Goal: Task Accomplishment & Management: Manage account settings

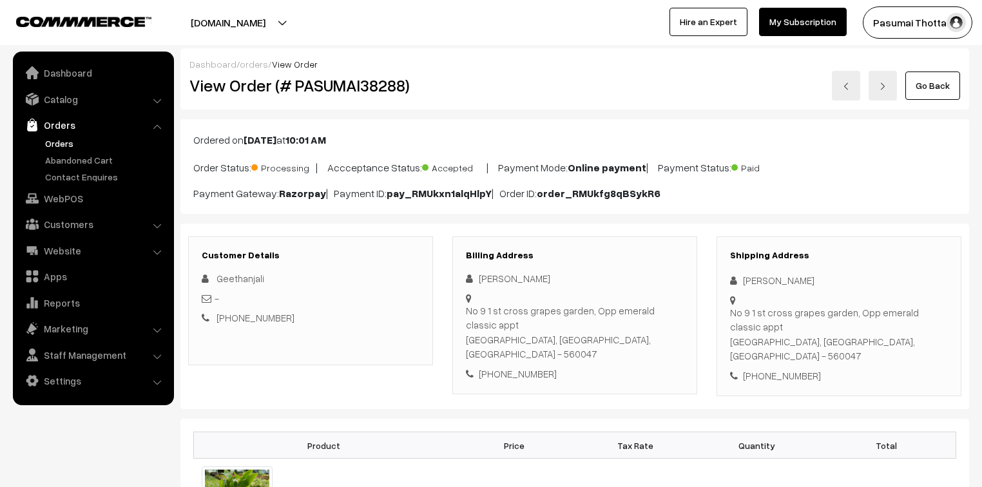
scroll to position [52, 0]
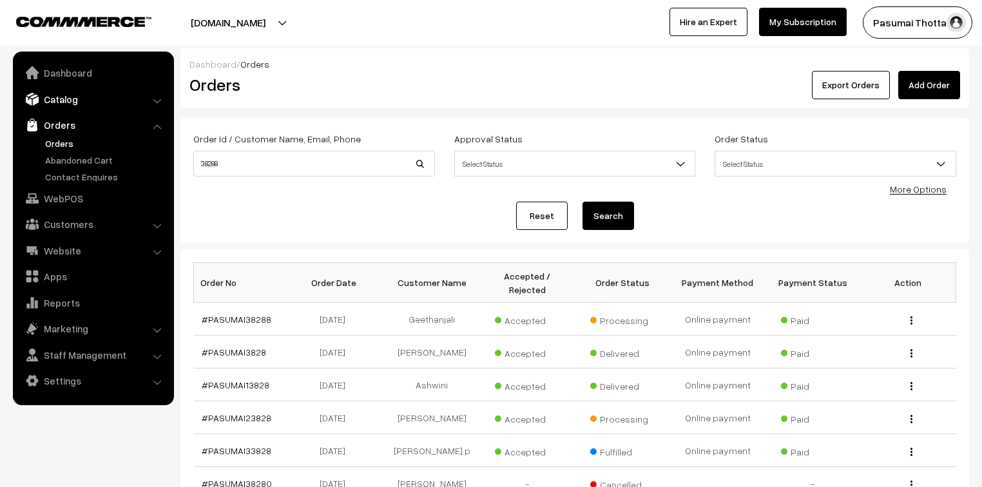
click at [48, 96] on link "Catalog" at bounding box center [92, 99] width 153 height 23
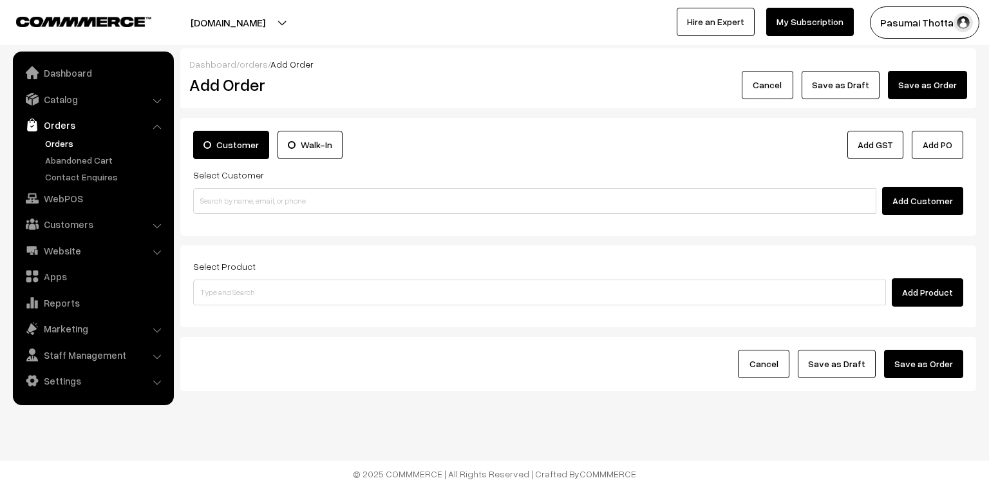
click at [59, 119] on link "Orders" at bounding box center [92, 124] width 153 height 23
click at [59, 147] on link "Orders" at bounding box center [106, 144] width 128 height 14
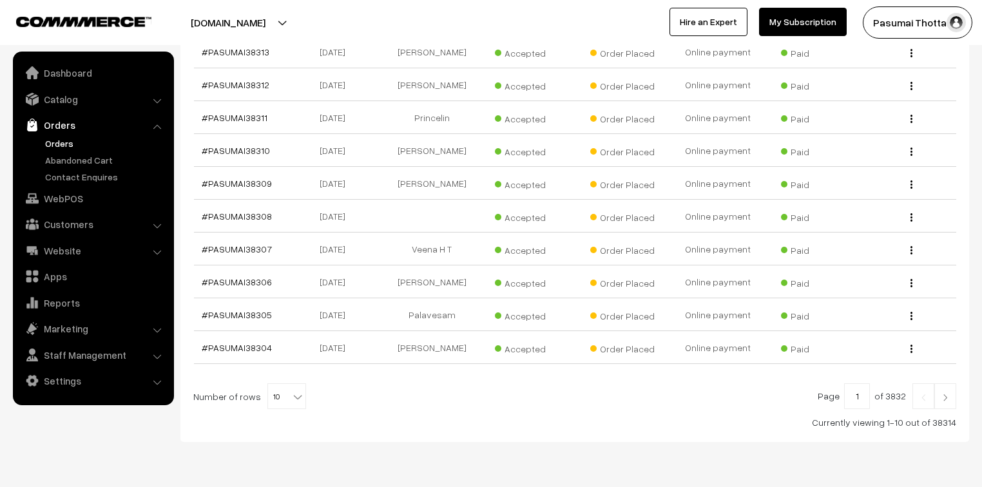
scroll to position [290, 0]
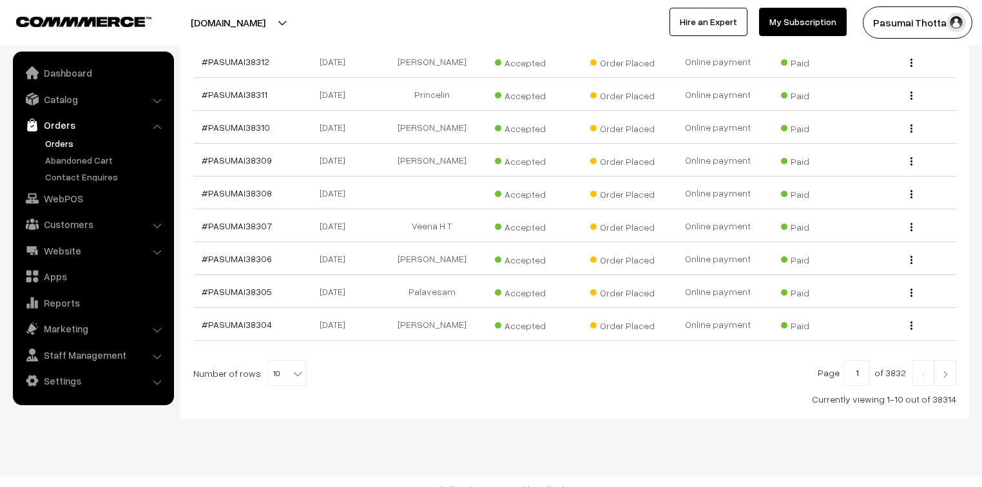
click at [291, 367] on b at bounding box center [297, 373] width 13 height 13
select select "20"
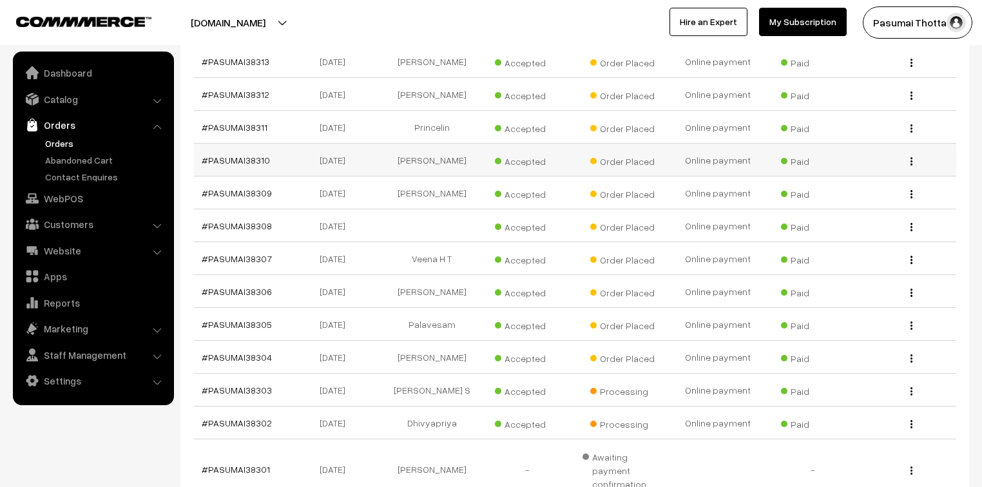
scroll to position [206, 0]
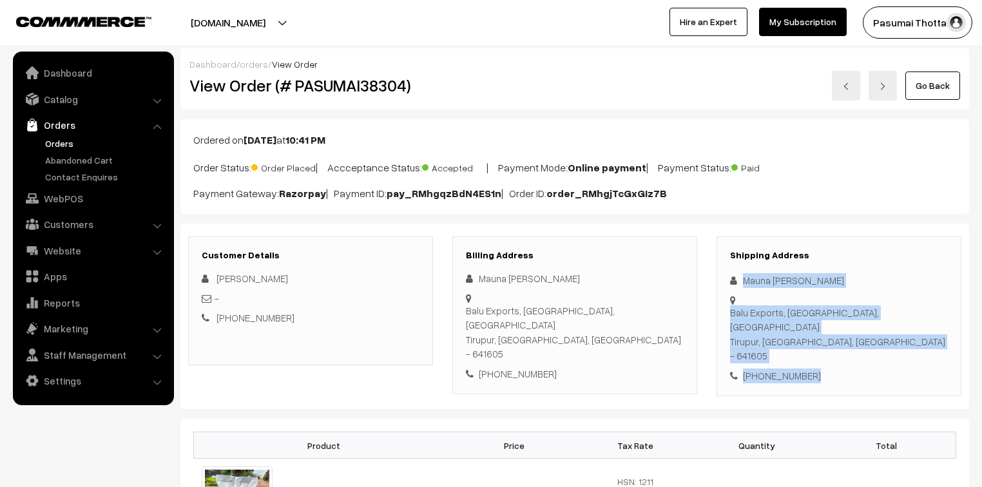
drag, startPoint x: 742, startPoint y: 282, endPoint x: 822, endPoint y: 329, distance: 92.7
click at [822, 329] on div "Shipping Address Mauna Gopal B M Balu Exports, Arulpuram, Palladam road Tirupur…" at bounding box center [838, 316] width 245 height 160
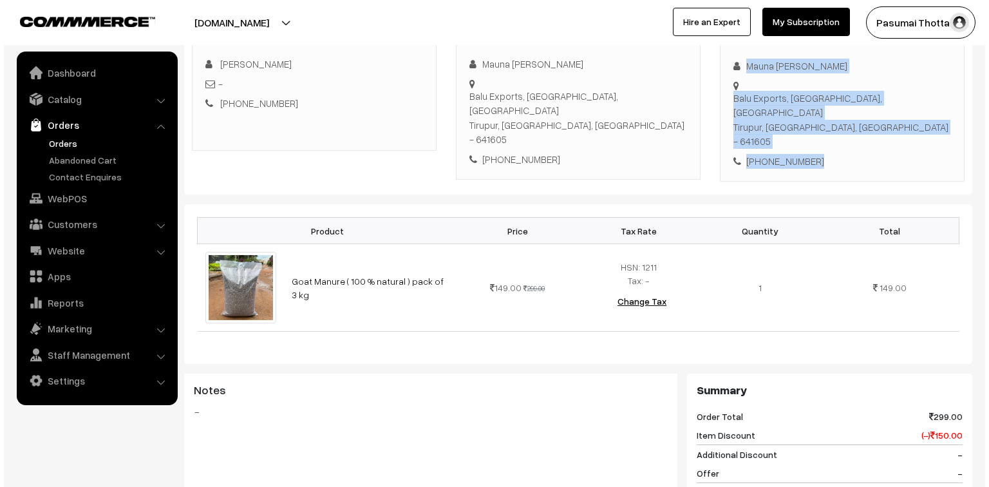
scroll to position [515, 0]
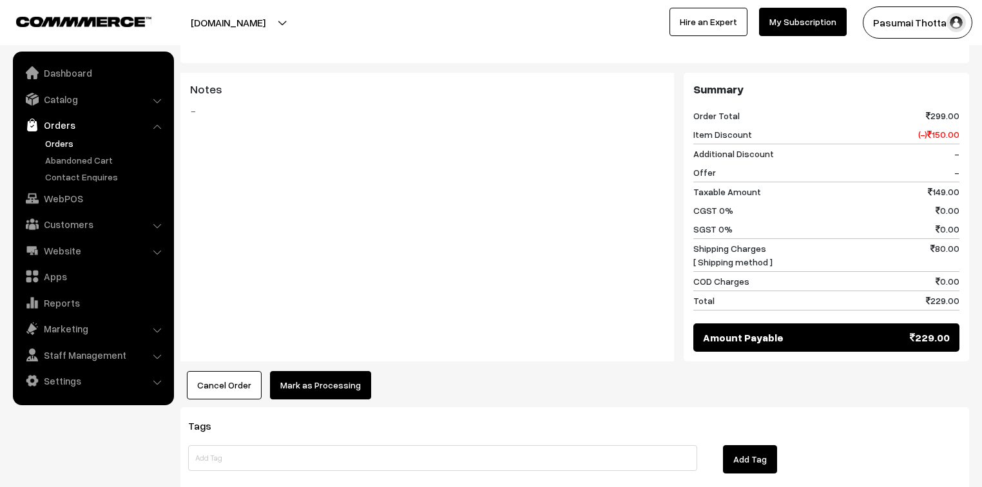
click at [331, 371] on button "Mark as Processing" at bounding box center [320, 385] width 101 height 28
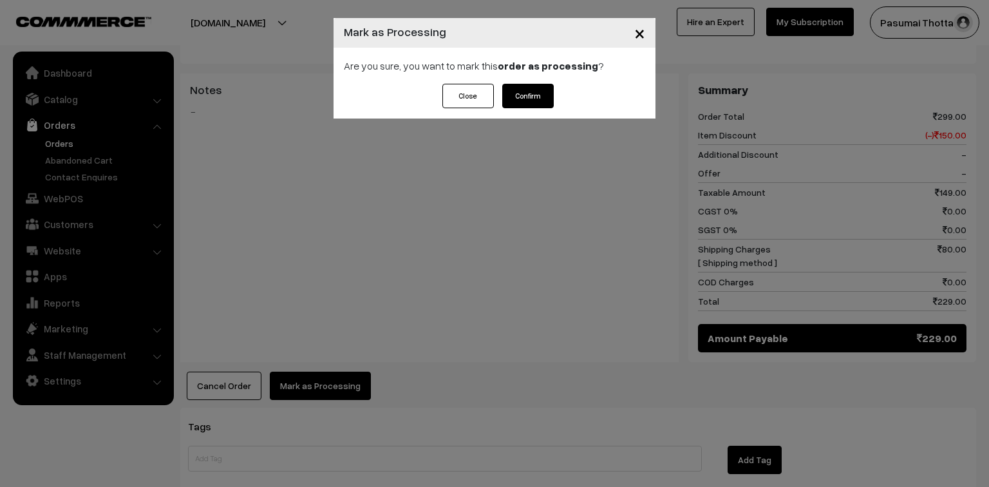
click at [546, 82] on div "Are you sure, you want to mark this order as processing ?" at bounding box center [495, 66] width 322 height 36
click at [539, 95] on button "Confirm" at bounding box center [528, 96] width 52 height 24
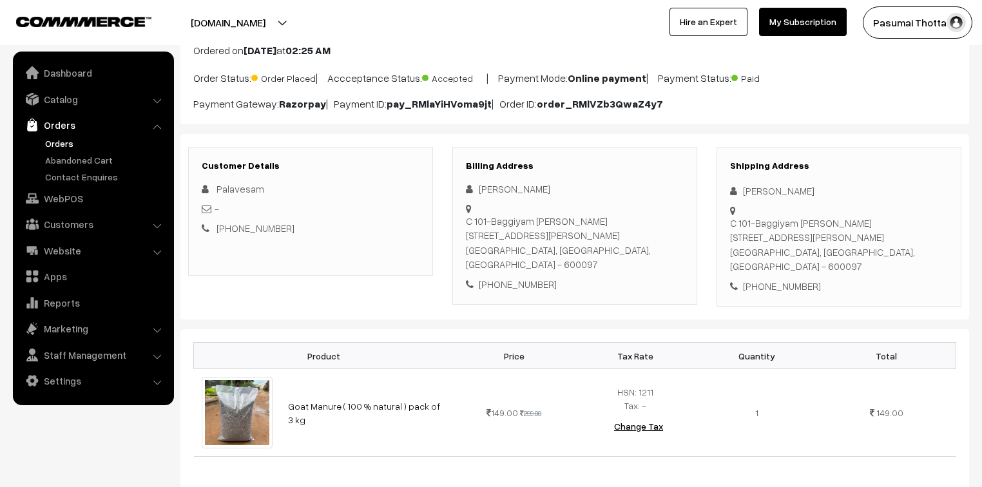
scroll to position [155, 0]
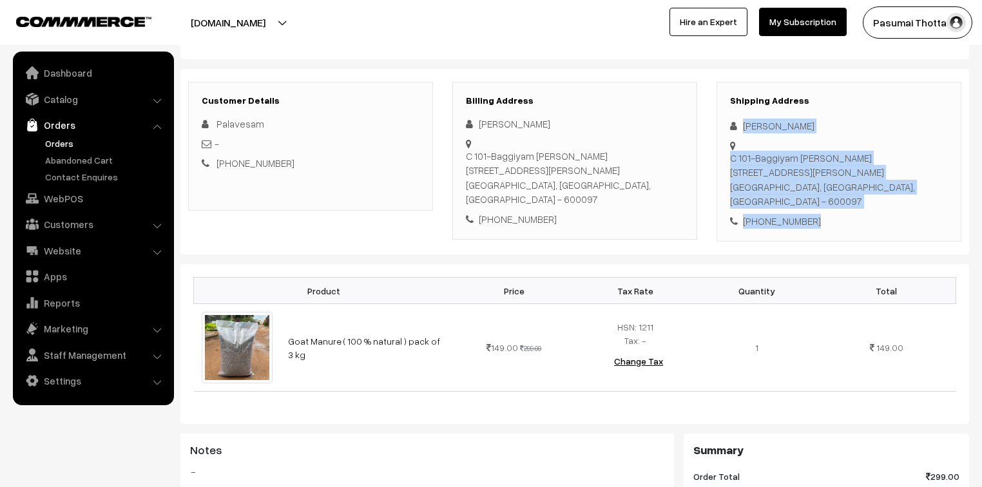
drag, startPoint x: 741, startPoint y: 126, endPoint x: 828, endPoint y: 207, distance: 118.9
click at [828, 207] on div "Shipping Address [PERSON_NAME] [STREET_ADDRESS][PERSON_NAME][PERSON_NAME] [PHON…" at bounding box center [838, 162] width 245 height 160
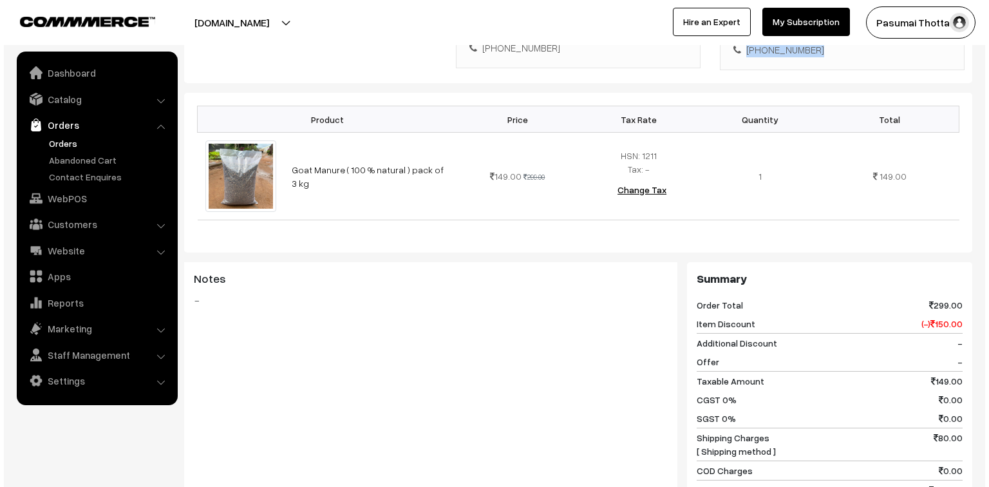
scroll to position [515, 0]
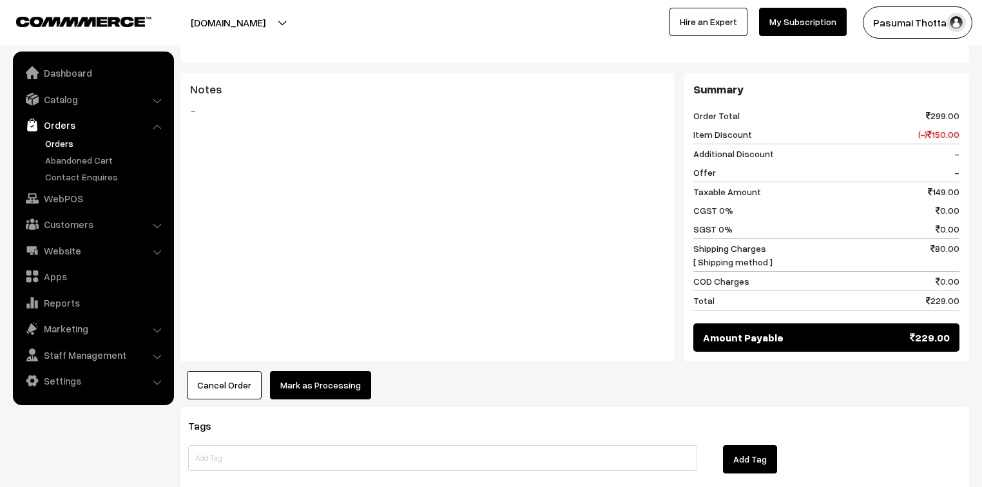
click at [330, 371] on button "Mark as Processing" at bounding box center [320, 385] width 101 height 28
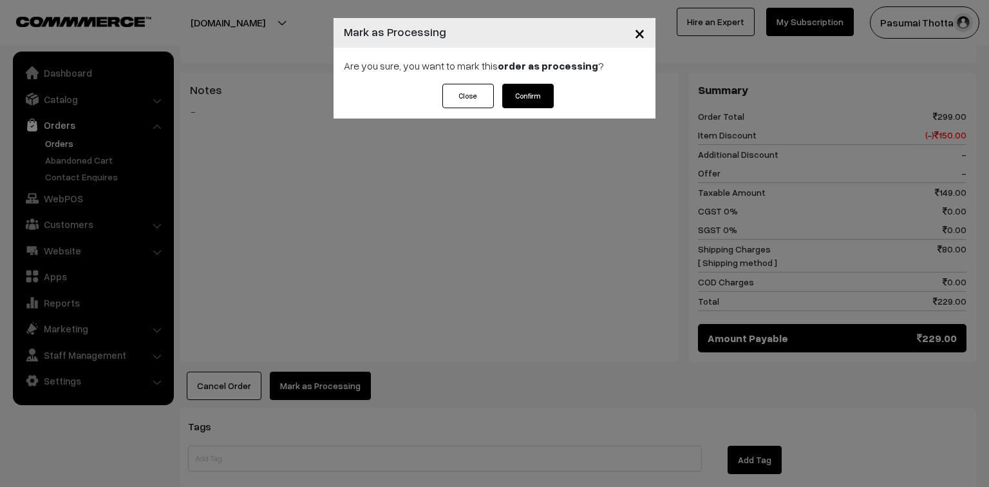
click at [526, 95] on button "Confirm" at bounding box center [528, 96] width 52 height 24
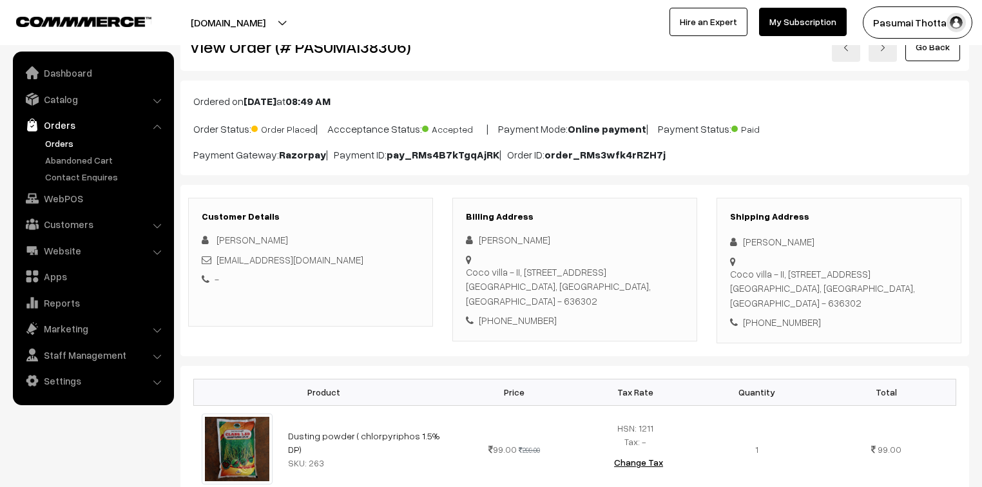
scroll to position [155, 0]
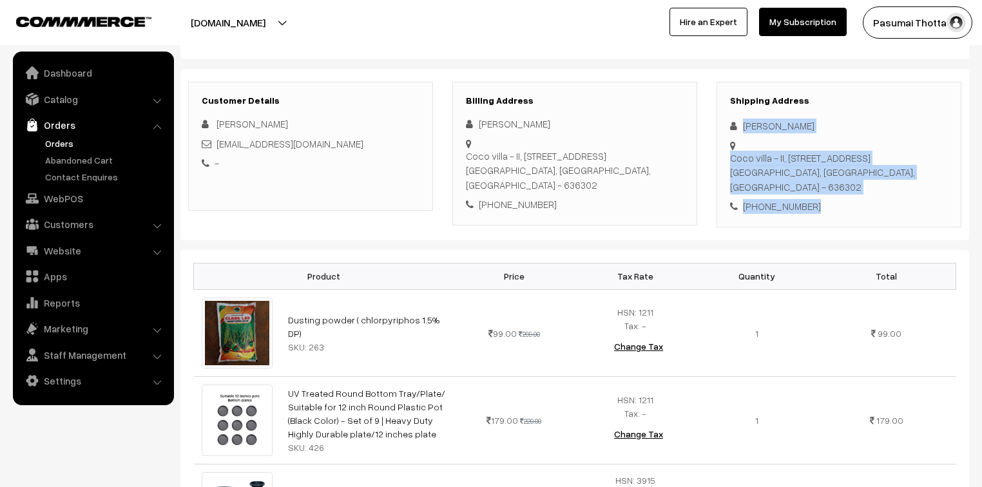
drag, startPoint x: 742, startPoint y: 126, endPoint x: 824, endPoint y: 213, distance: 119.4
click at [824, 213] on div "Shipping Address [PERSON_NAME] [STREET_ADDRESS] [PHONE_NUMBER]" at bounding box center [838, 155] width 245 height 146
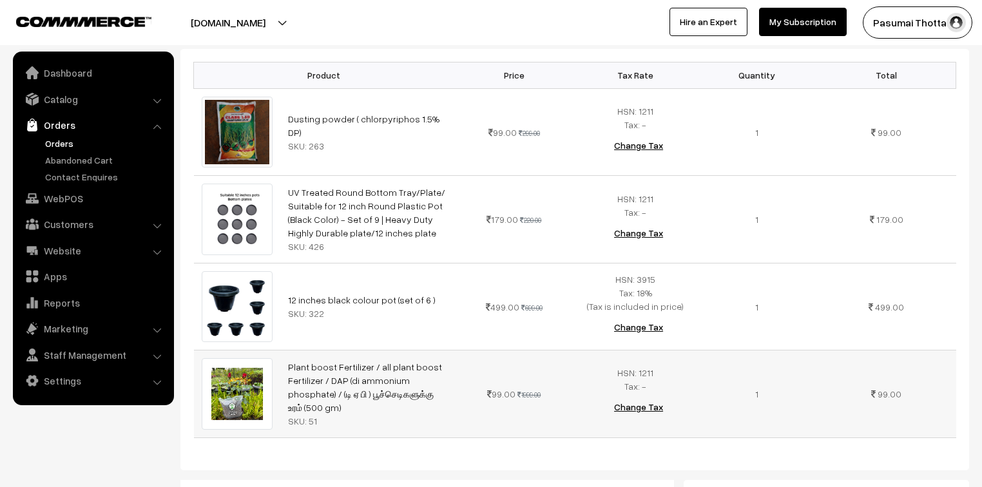
scroll to position [361, 0]
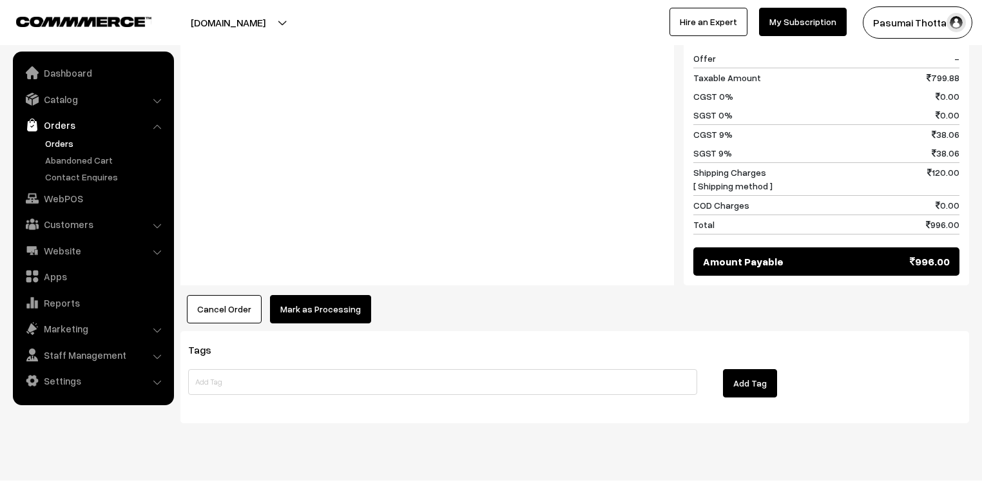
click at [327, 315] on button "Mark as Processing" at bounding box center [320, 309] width 101 height 28
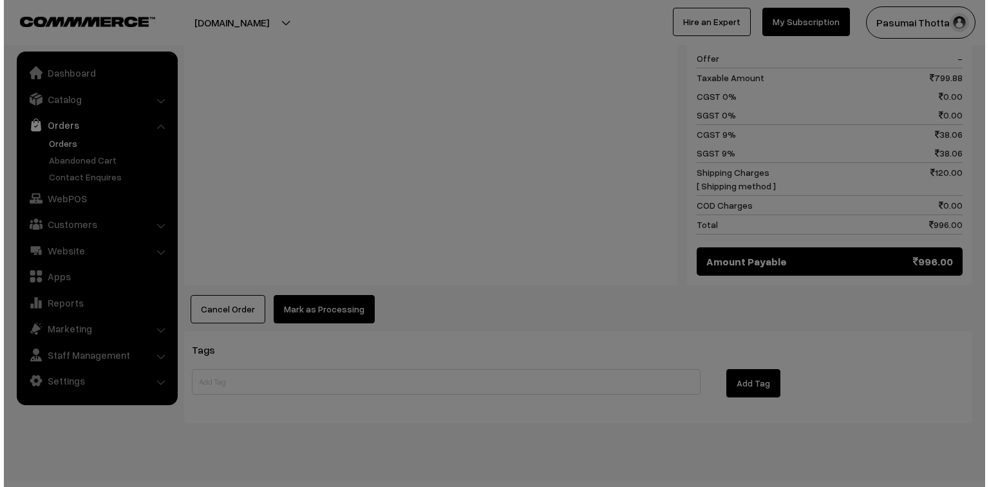
scroll to position [864, 0]
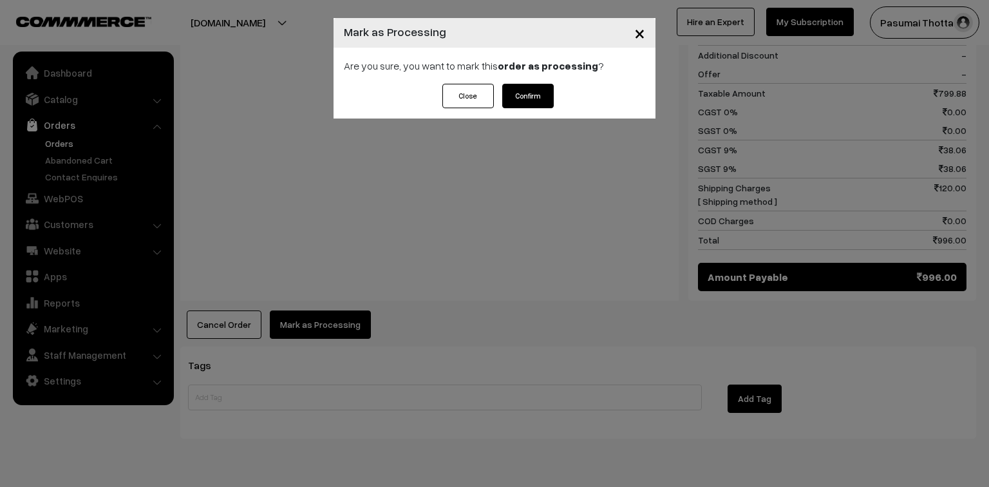
click at [530, 94] on button "Confirm" at bounding box center [528, 96] width 52 height 24
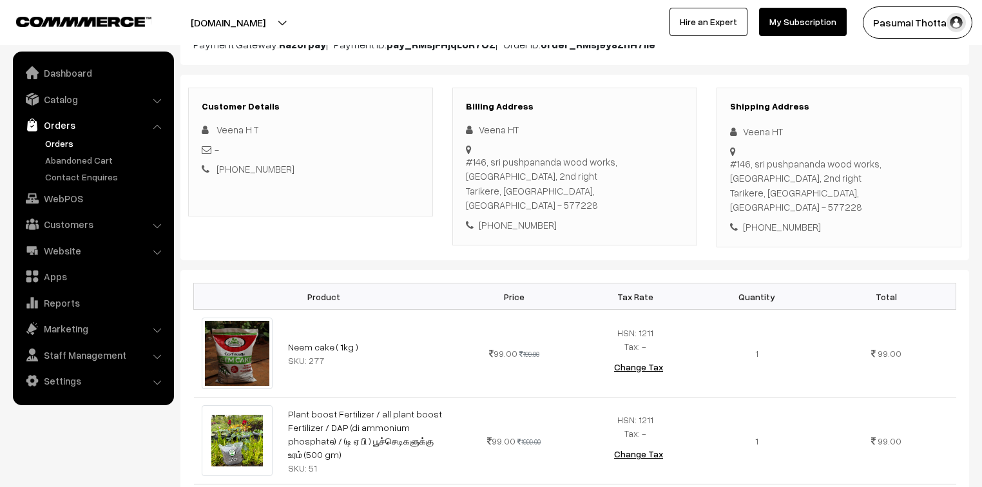
scroll to position [155, 0]
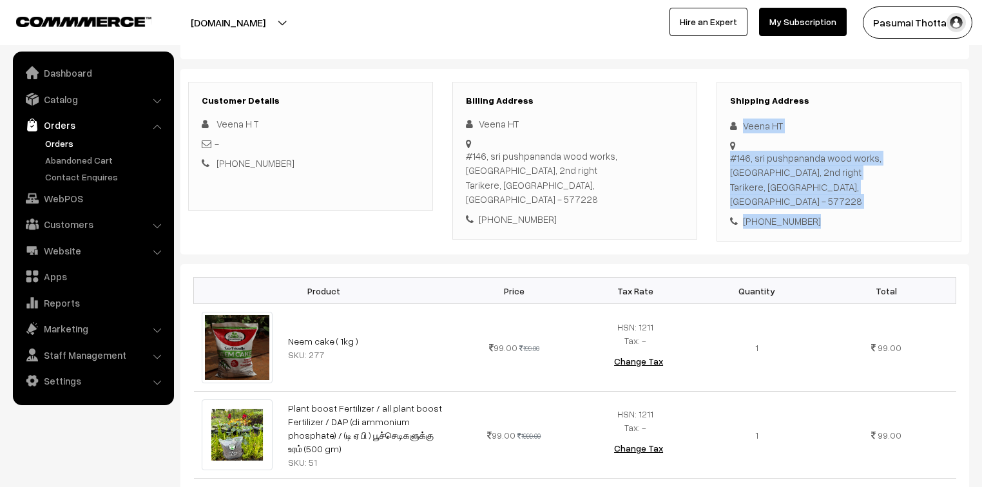
drag, startPoint x: 743, startPoint y: 124, endPoint x: 854, endPoint y: 207, distance: 139.4
click at [854, 207] on div "Shipping Address Veena HT #146, sri pushpananda wood works, Mysore sawmill road…" at bounding box center [838, 162] width 245 height 160
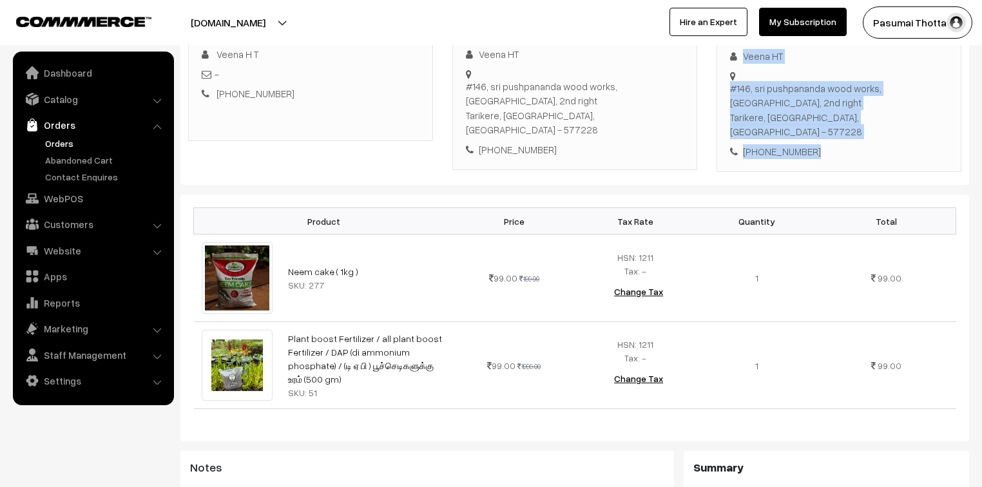
scroll to position [206, 0]
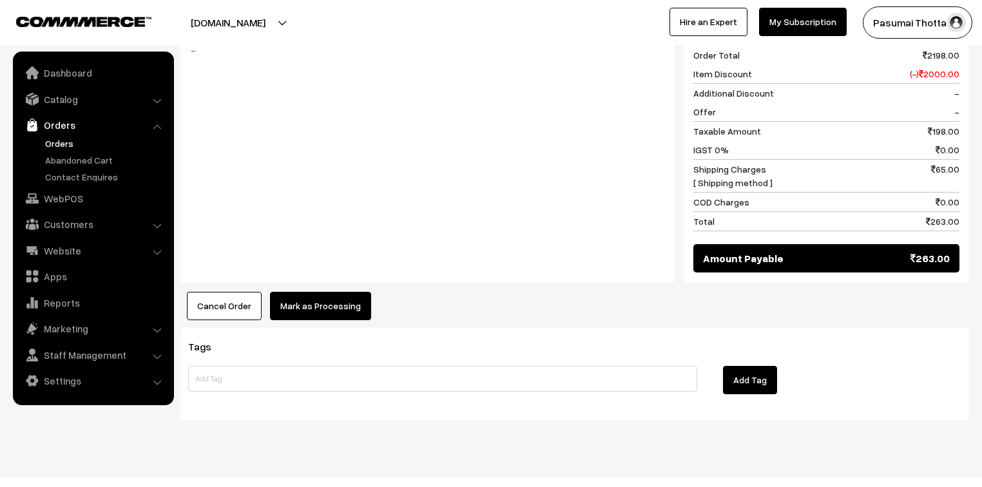
click at [336, 292] on button "Mark as Processing" at bounding box center [320, 306] width 101 height 28
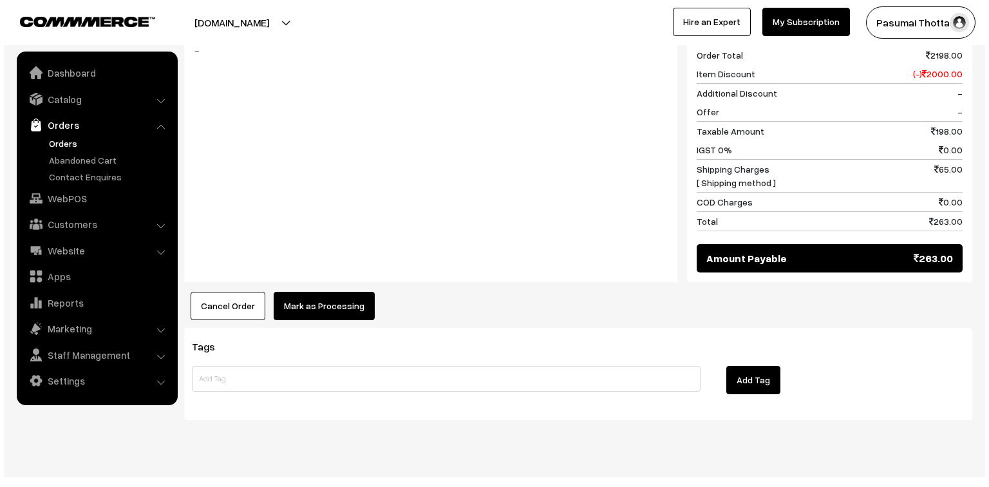
scroll to position [665, 0]
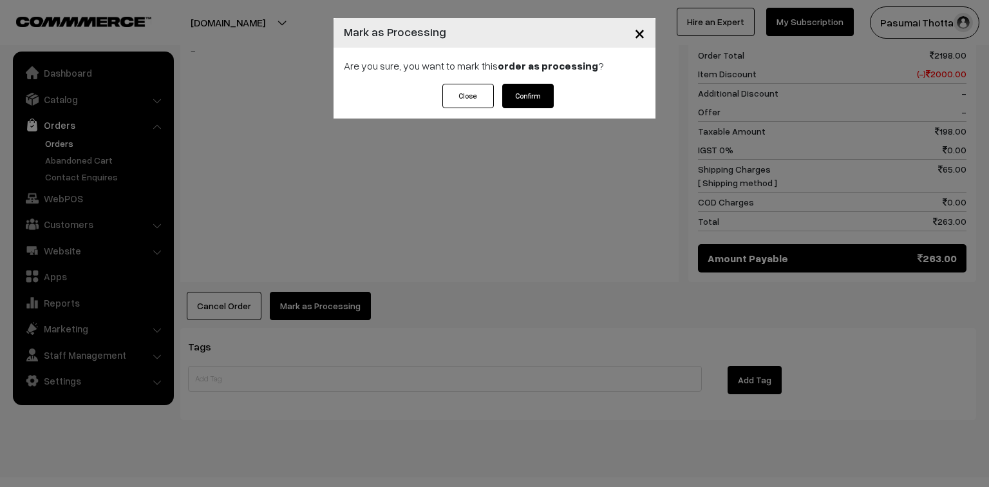
click at [533, 99] on button "Confirm" at bounding box center [528, 96] width 52 height 24
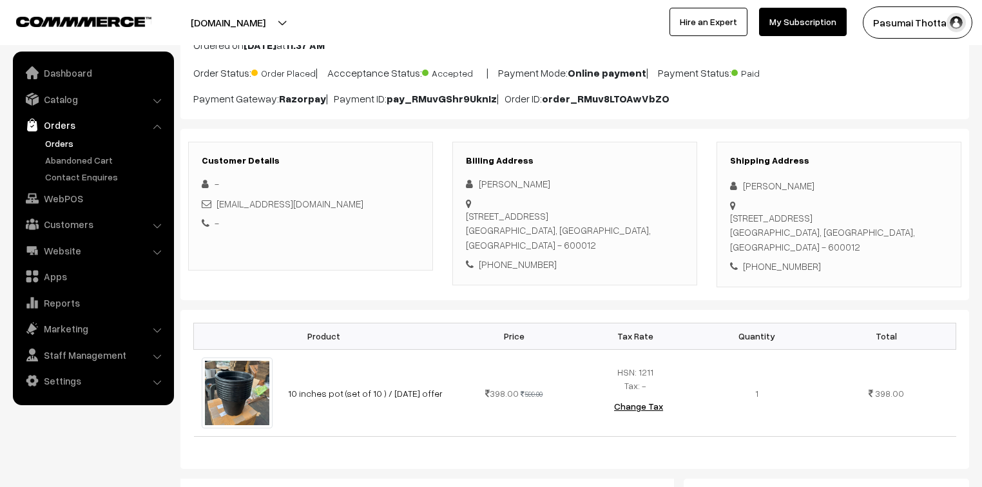
scroll to position [103, 0]
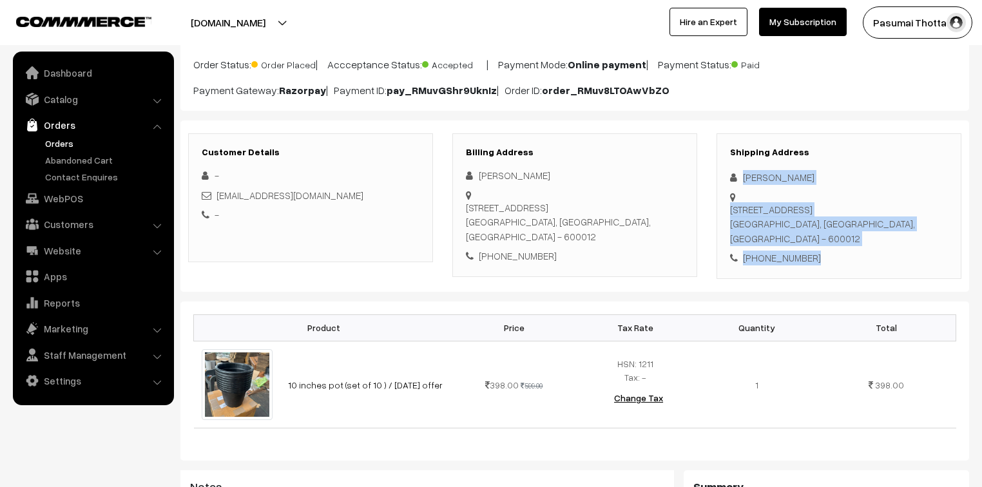
drag, startPoint x: 740, startPoint y: 175, endPoint x: 826, endPoint y: 258, distance: 119.8
click at [826, 258] on div "Shipping Address Kalpana Dev [STREET_ADDRESS] [PHONE_NUMBER]" at bounding box center [838, 206] width 245 height 146
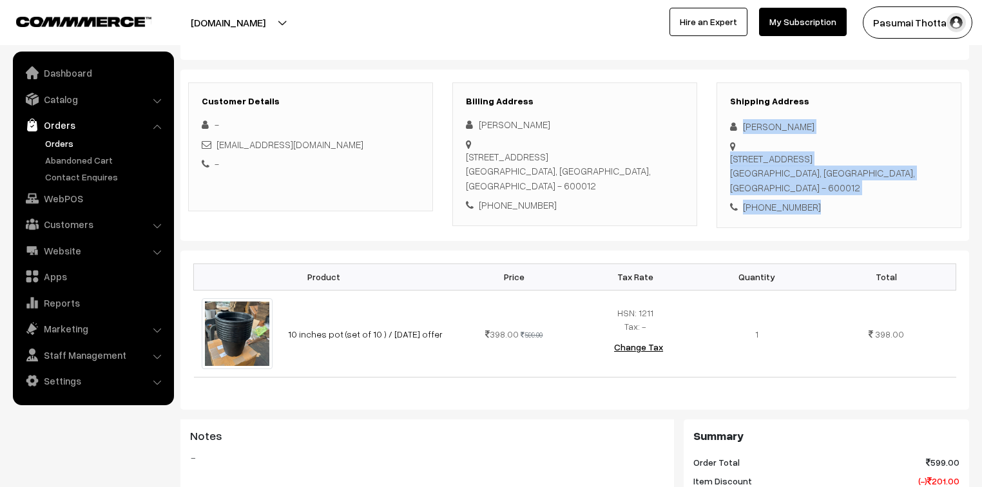
scroll to position [155, 0]
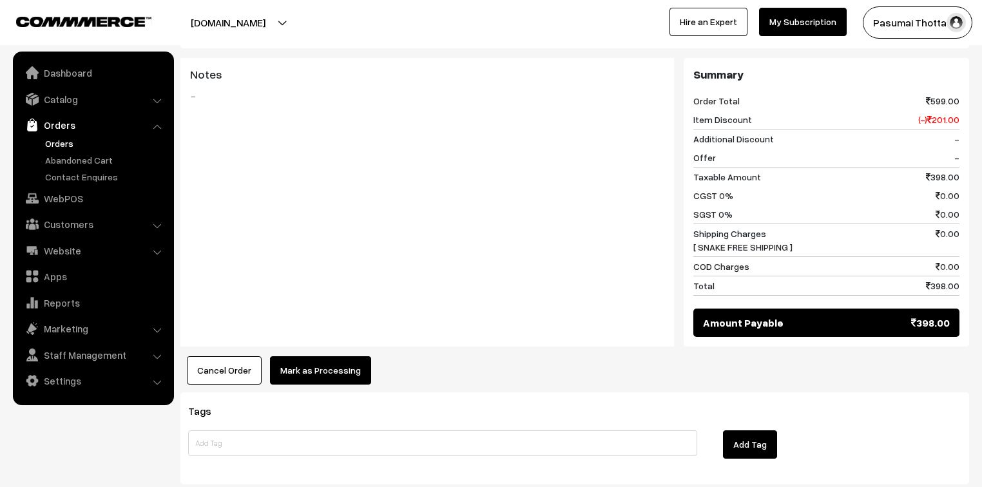
click at [325, 368] on button "Mark as Processing" at bounding box center [320, 370] width 101 height 28
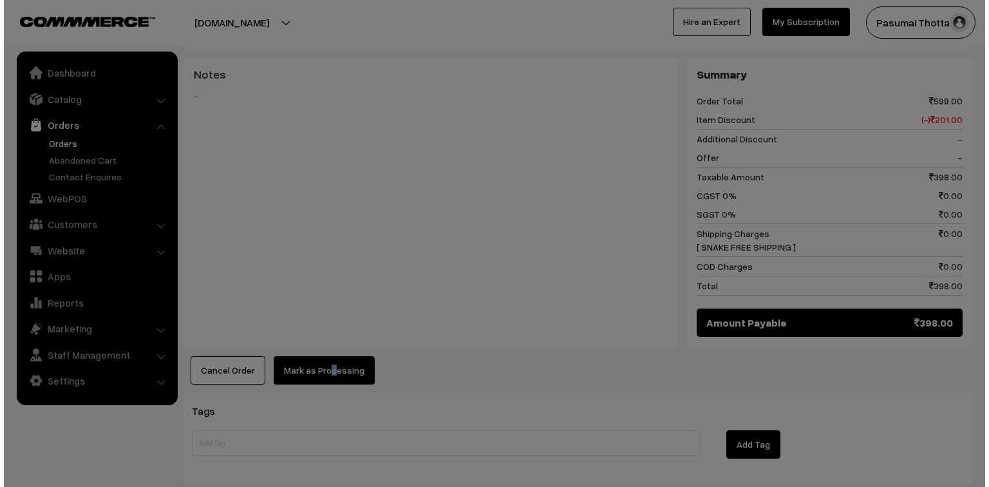
scroll to position [500, 0]
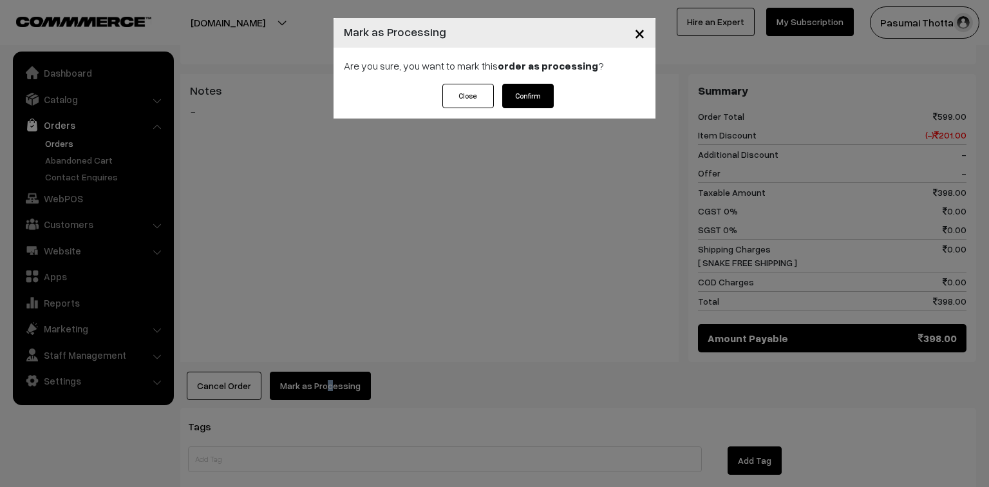
click at [526, 87] on button "Confirm" at bounding box center [528, 96] width 52 height 24
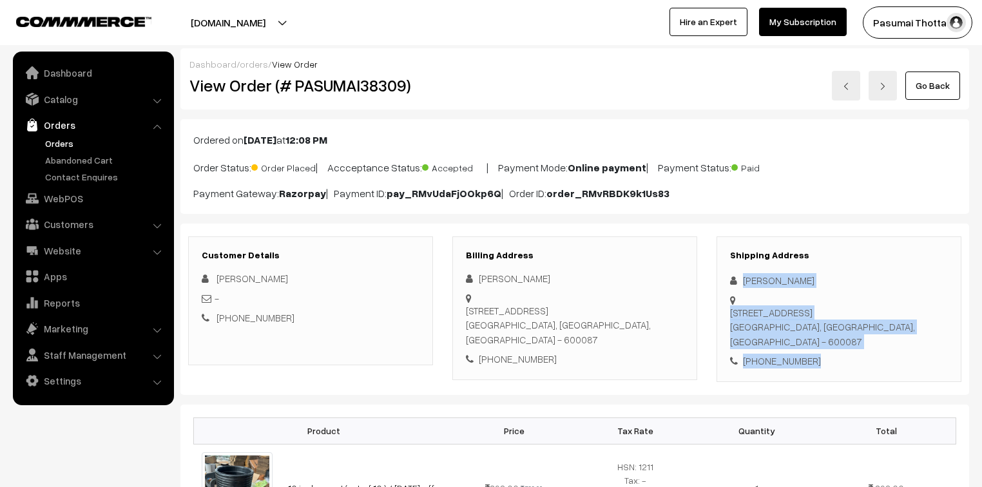
drag, startPoint x: 743, startPoint y: 283, endPoint x: 835, endPoint y: 399, distance: 148.6
click at [835, 382] on div "Shipping Address [PERSON_NAME] [STREET_ADDRESS] [PHONE_NUMBER]" at bounding box center [838, 309] width 245 height 146
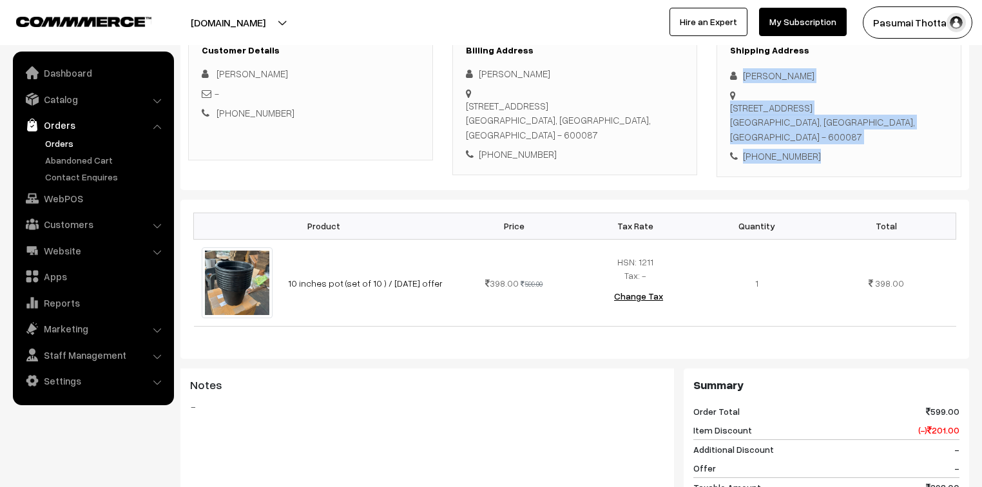
scroll to position [206, 0]
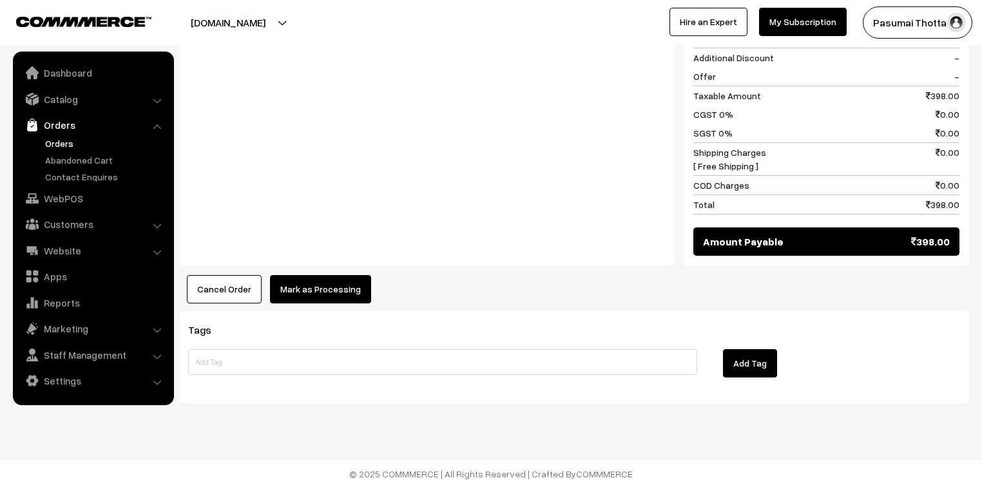
click at [327, 301] on button "Mark as Processing" at bounding box center [320, 289] width 101 height 28
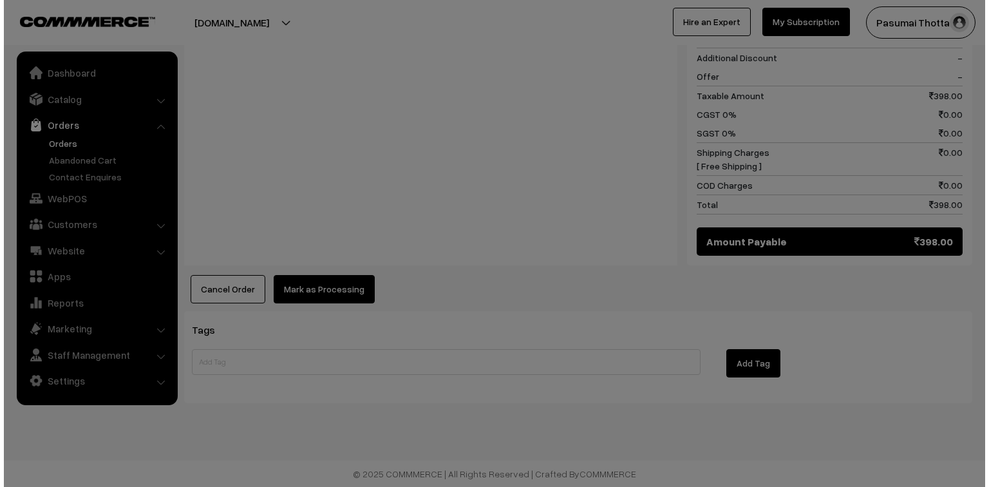
scroll to position [624, 0]
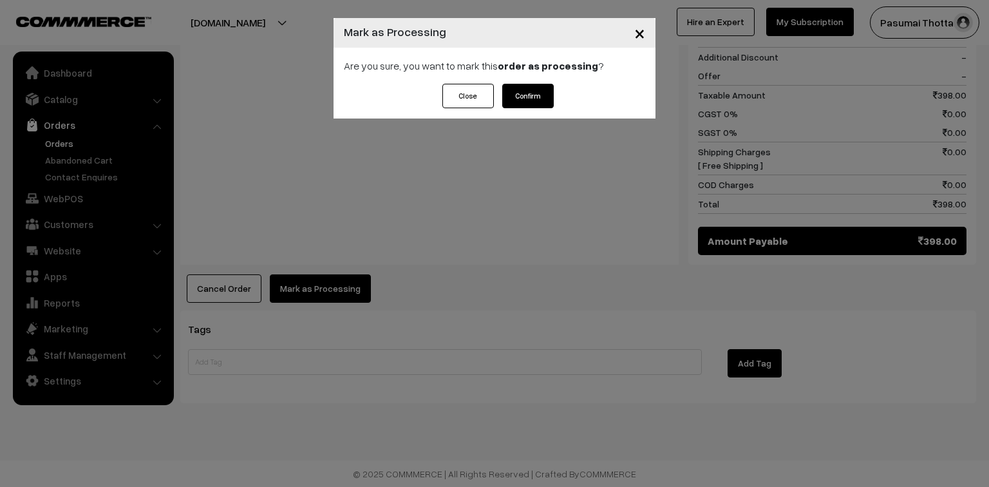
click at [555, 95] on div "Close Confirm" at bounding box center [495, 101] width 322 height 35
click at [546, 94] on button "Confirm" at bounding box center [528, 96] width 52 height 24
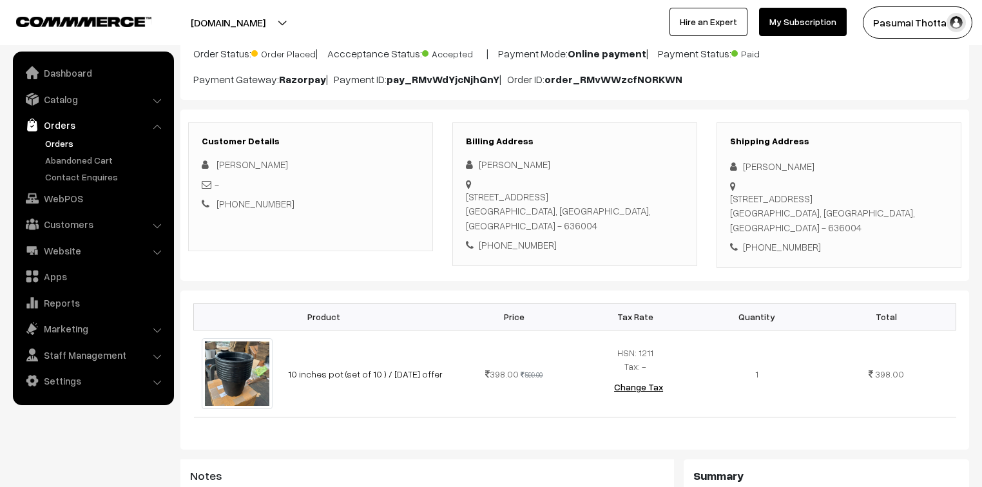
scroll to position [155, 0]
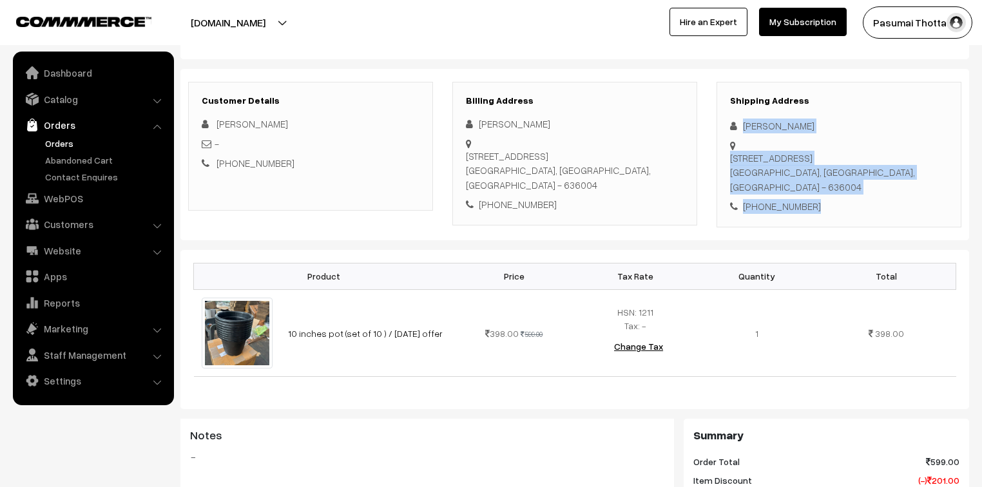
drag, startPoint x: 742, startPoint y: 126, endPoint x: 817, endPoint y: 216, distance: 117.0
click at [817, 216] on div "Shipping Address Sindhuja Govind 92-7 block no 1, 1st cross, Town planning naga…" at bounding box center [838, 155] width 245 height 146
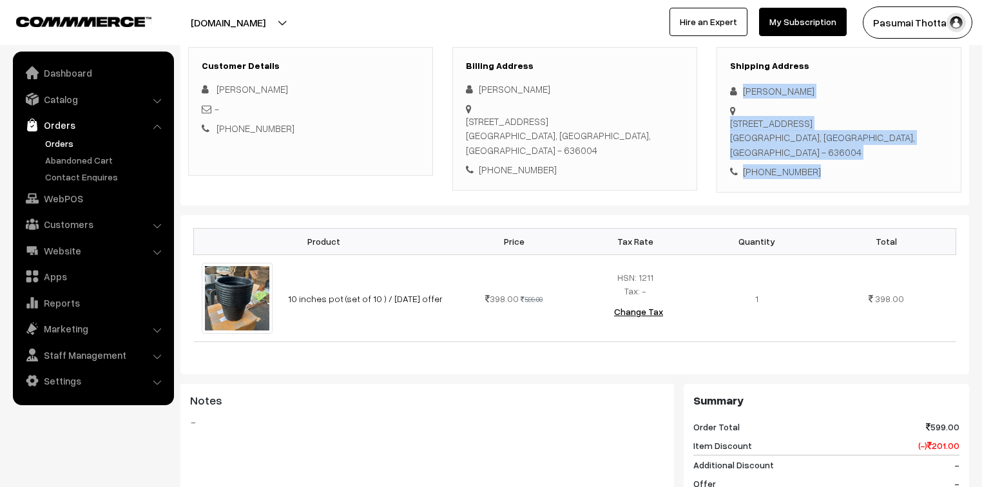
scroll to position [206, 0]
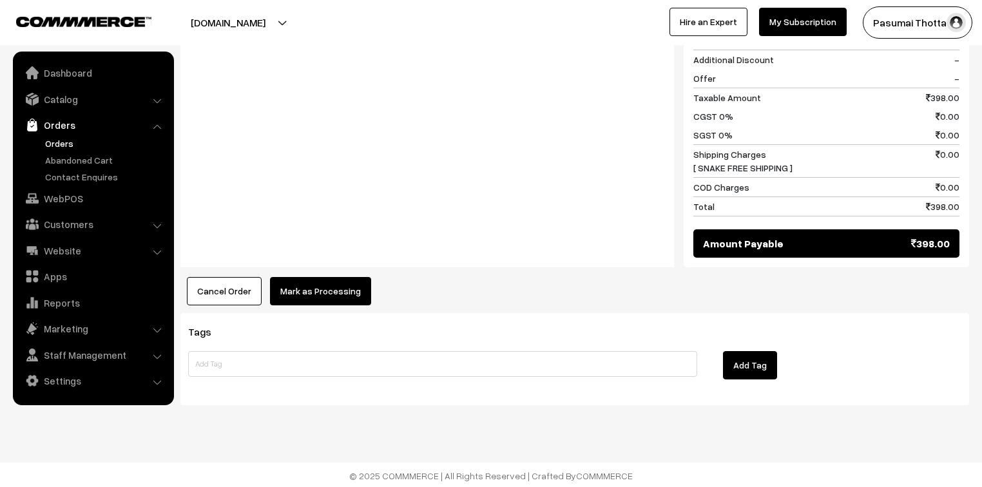
click at [341, 290] on button "Mark as Processing" at bounding box center [320, 291] width 101 height 28
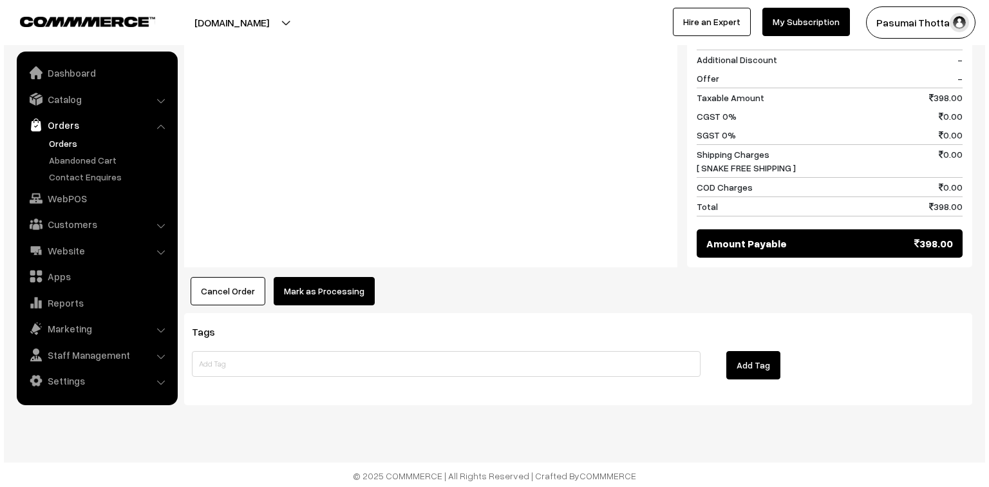
scroll to position [595, 0]
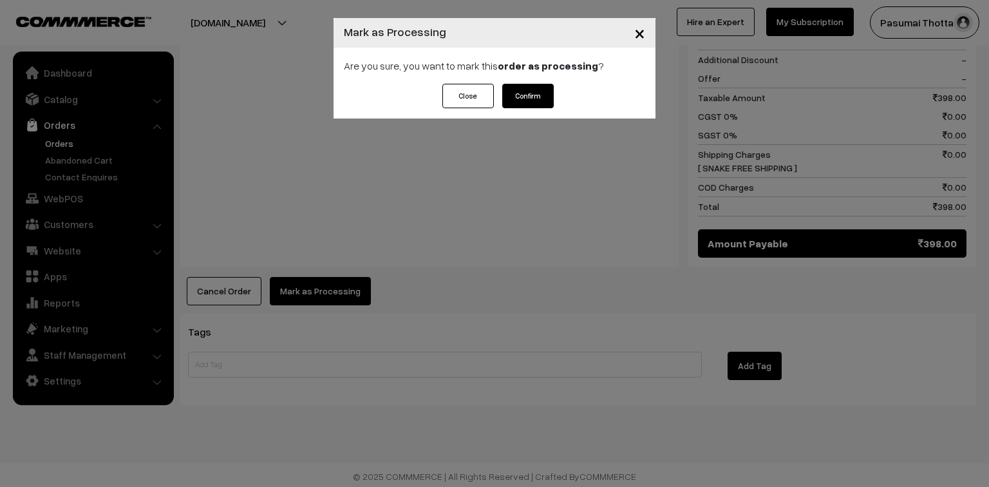
click at [516, 83] on div "Are you sure, you want to mark this order as processing ?" at bounding box center [495, 66] width 322 height 36
click at [518, 99] on button "Confirm" at bounding box center [528, 96] width 52 height 24
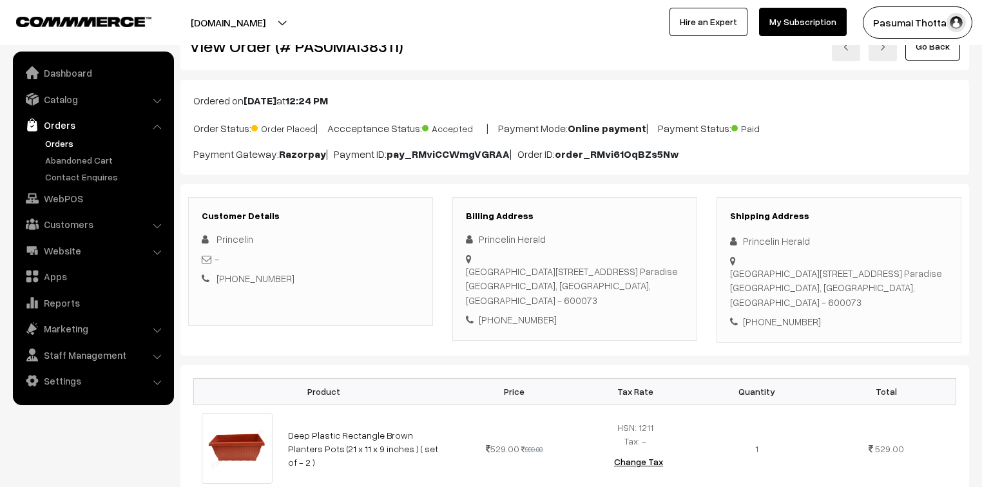
scroll to position [155, 0]
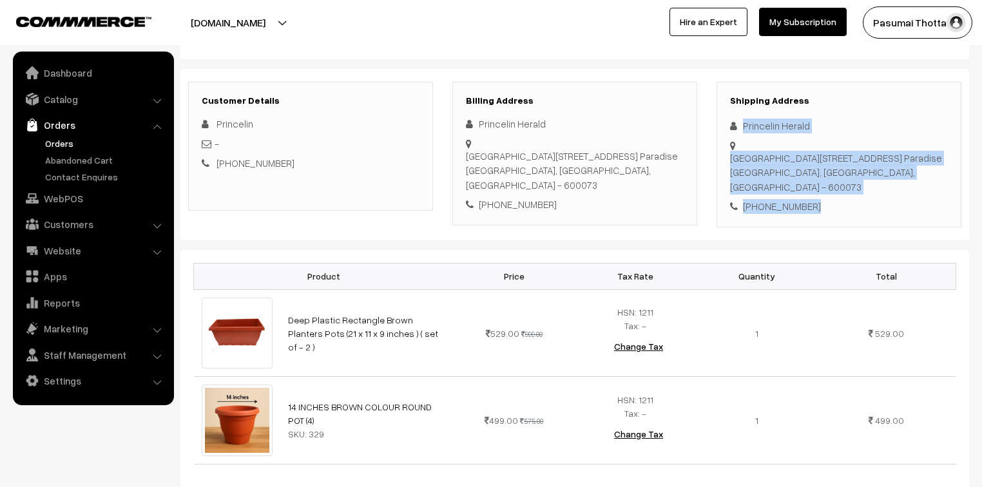
drag, startPoint x: 743, startPoint y: 127, endPoint x: 840, endPoint y: 193, distance: 117.4
click at [840, 193] on div "Shipping Address Princelin Herald Shah Avenue Extn ,3rd Street, 37,38,F1,Ruby P…" at bounding box center [838, 155] width 245 height 146
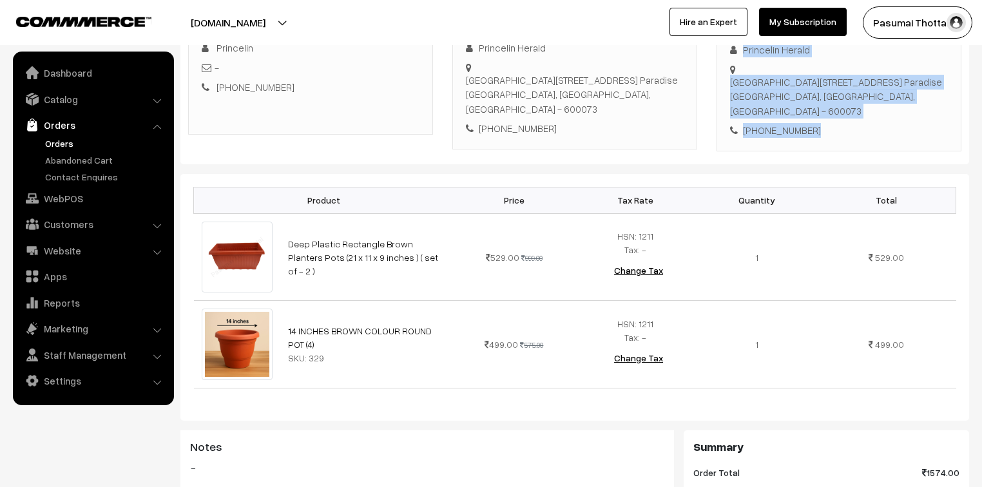
scroll to position [206, 0]
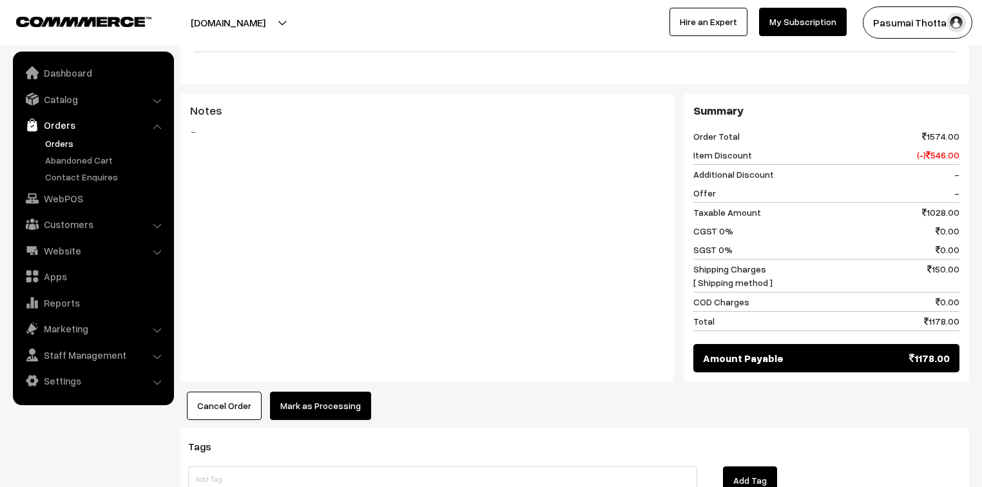
click at [301, 392] on button "Mark as Processing" at bounding box center [320, 406] width 101 height 28
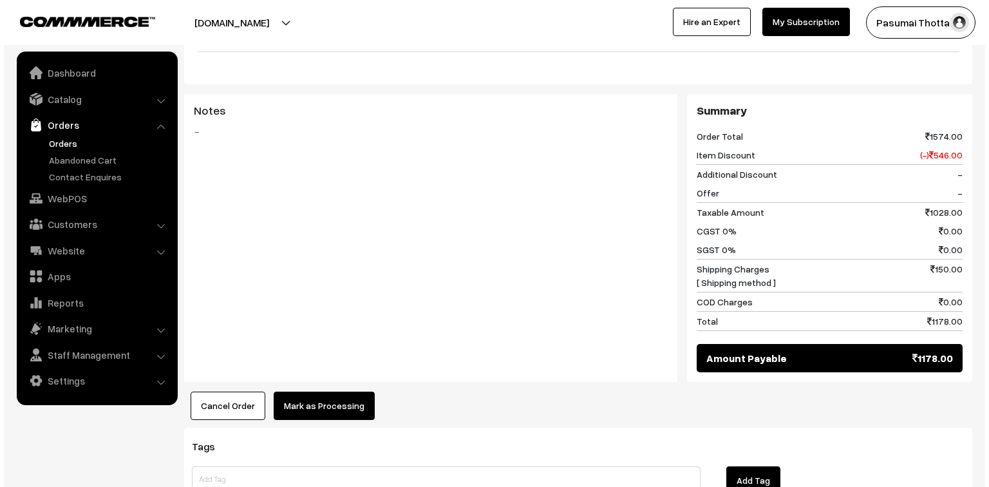
scroll to position [567, 0]
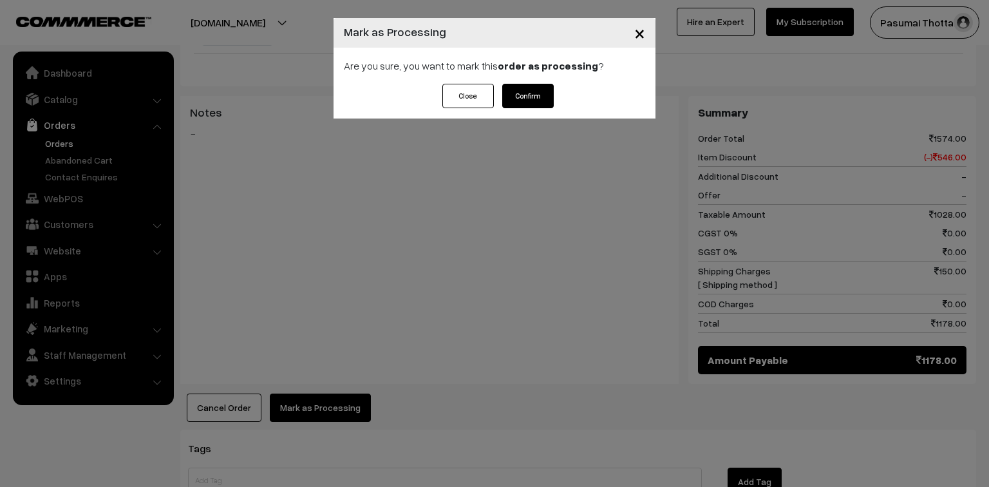
click at [517, 104] on button "Confirm" at bounding box center [528, 96] width 52 height 24
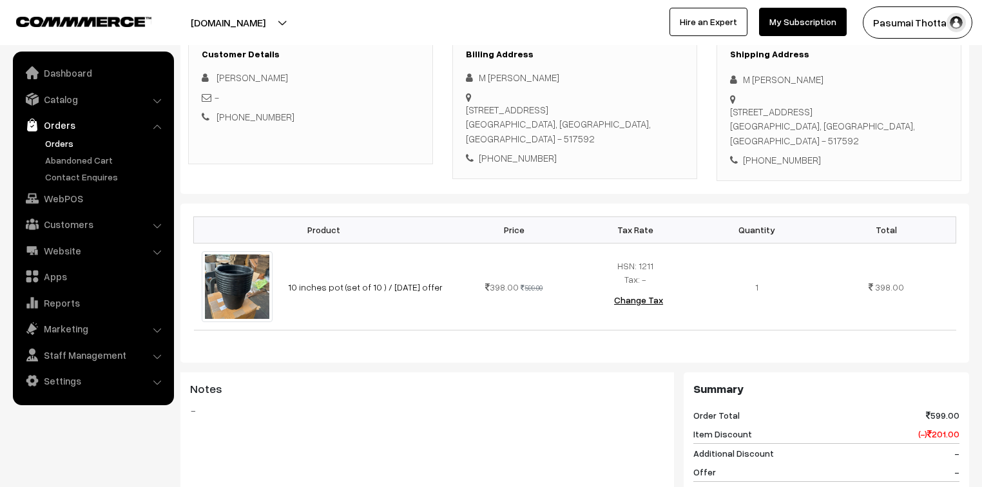
scroll to position [206, 0]
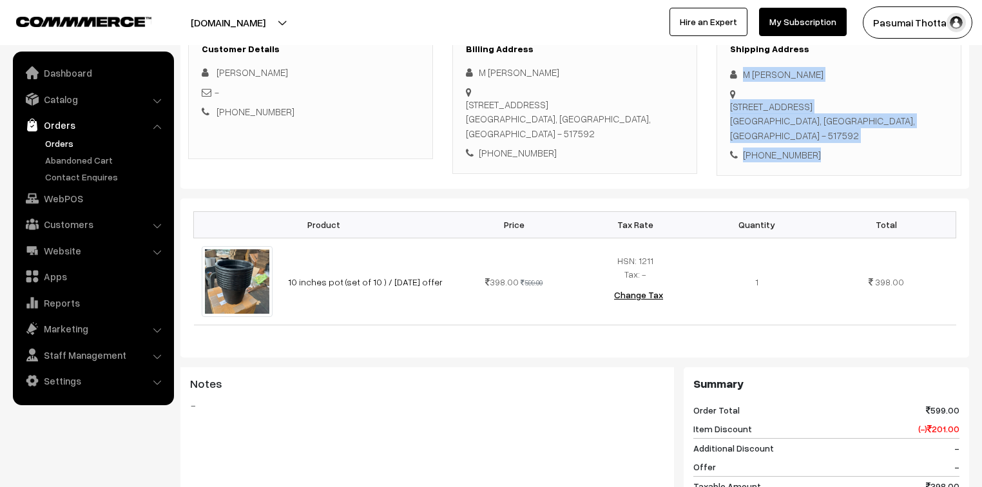
drag, startPoint x: 740, startPoint y: 74, endPoint x: 812, endPoint y: 128, distance: 90.2
click at [812, 128] on div "Shipping Address M HAGATHKUMAR M HAGATHKUMAR 3/32 M G Road, Ekambarakuppam, Nag…" at bounding box center [838, 103] width 245 height 146
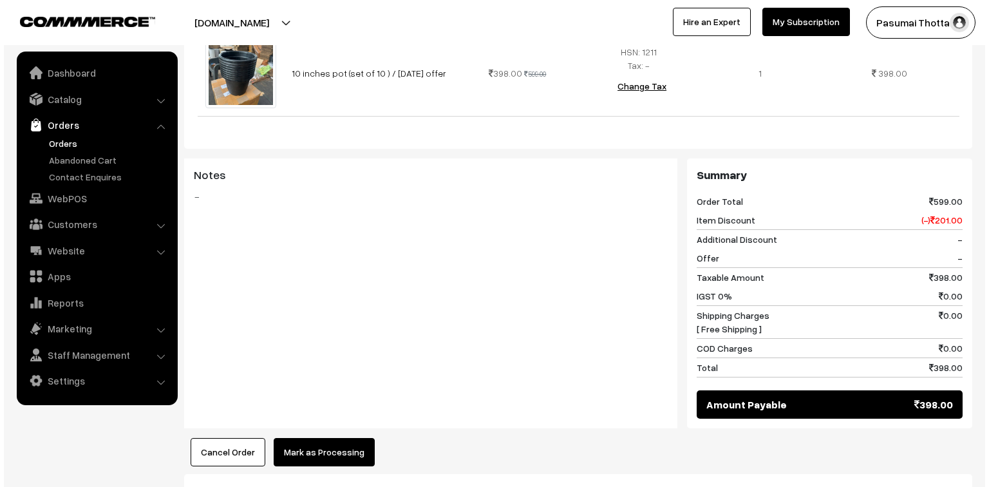
scroll to position [464, 0]
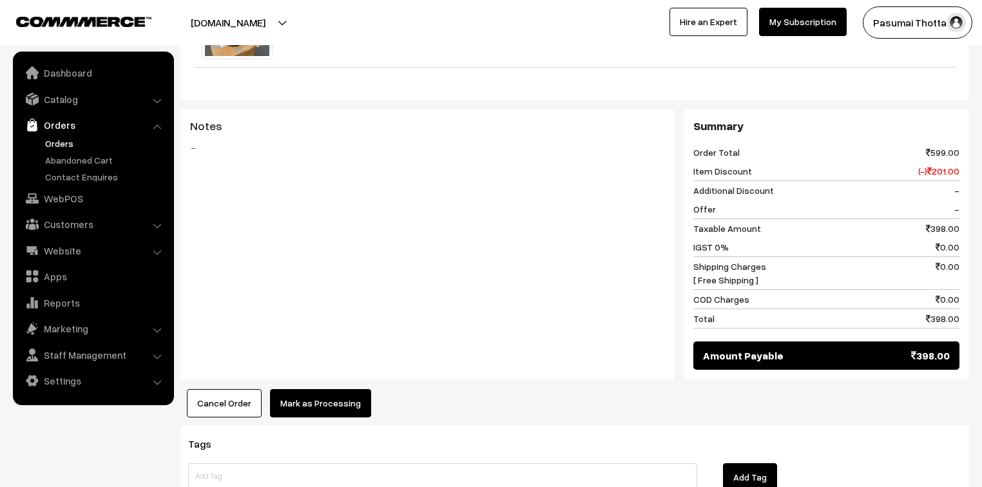
click at [294, 389] on button "Mark as Processing" at bounding box center [320, 403] width 101 height 28
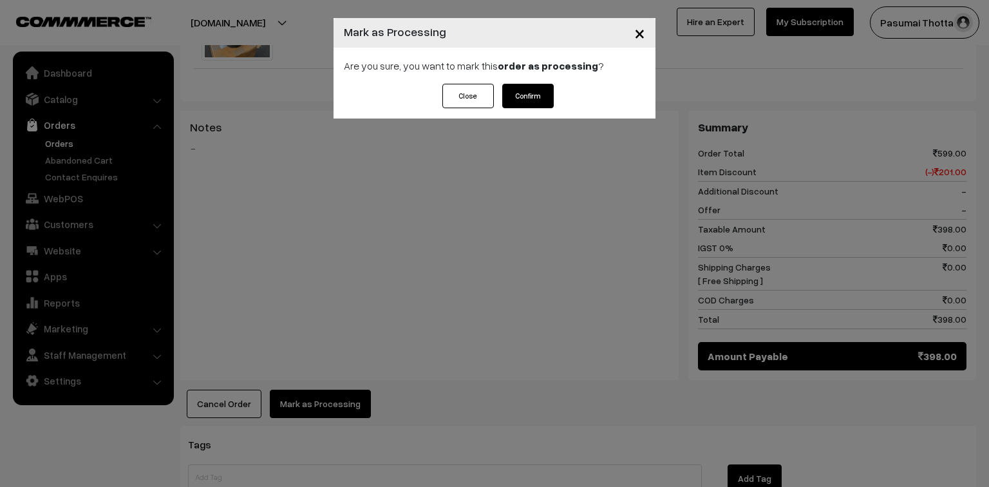
click at [543, 103] on button "Confirm" at bounding box center [528, 96] width 52 height 24
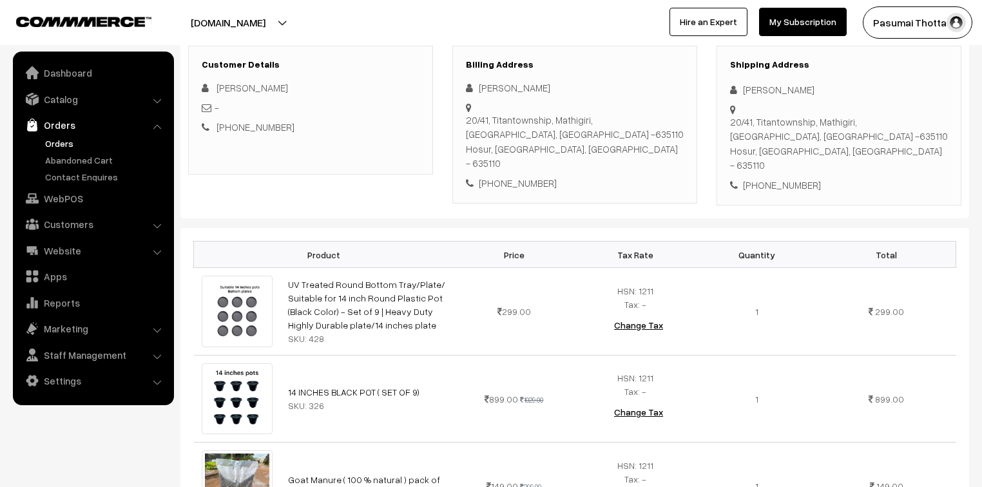
scroll to position [206, 0]
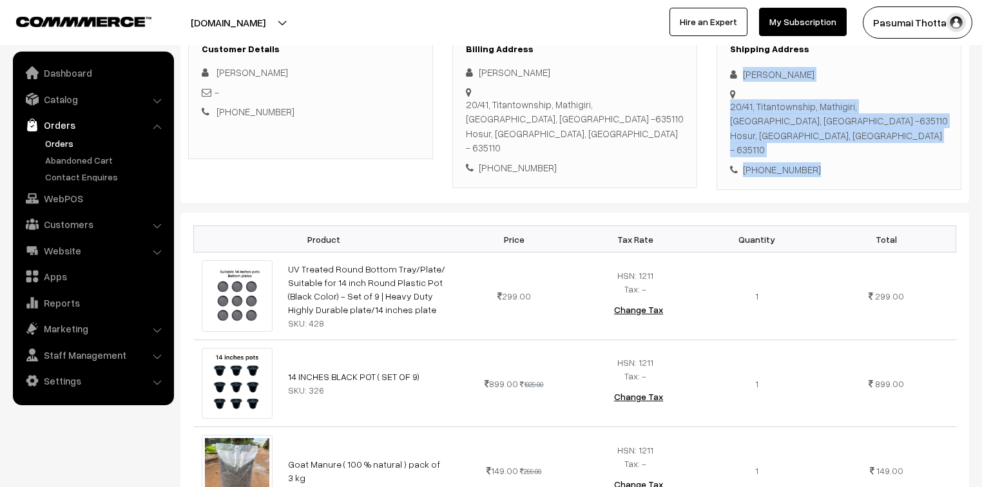
drag, startPoint x: 739, startPoint y: 70, endPoint x: 832, endPoint y: 140, distance: 115.9
click at [832, 140] on div "Shipping Address Jaya Priya [STREET_ADDRESS] [PHONE_NUMBER]" at bounding box center [838, 110] width 245 height 160
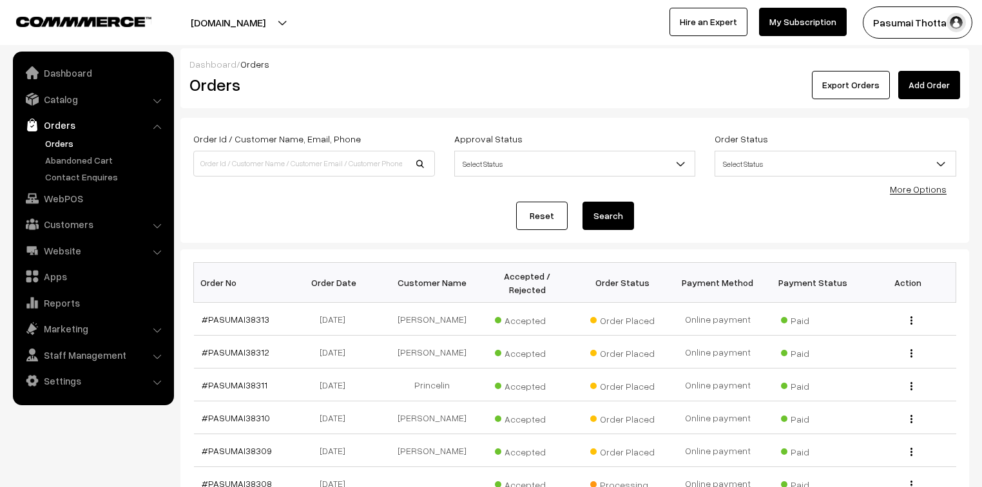
scroll to position [206, 0]
